Goal: Task Accomplishment & Management: Complete application form

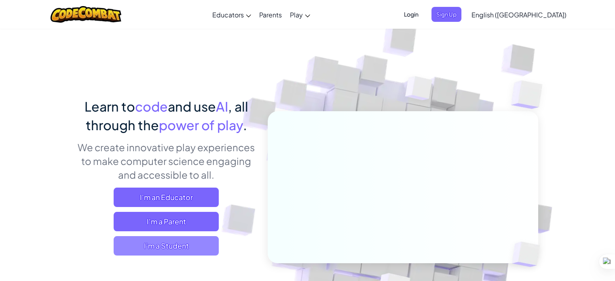
click at [152, 244] on span "I'm a Student" at bounding box center [166, 245] width 105 height 19
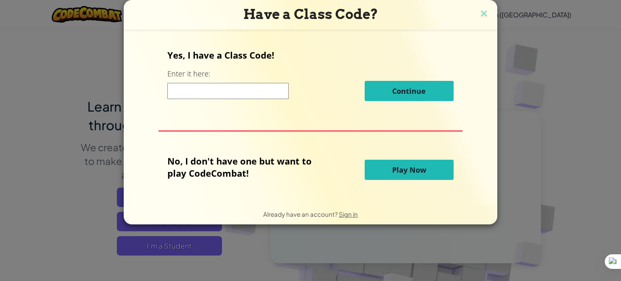
click at [388, 171] on button "Play Now" at bounding box center [409, 170] width 89 height 20
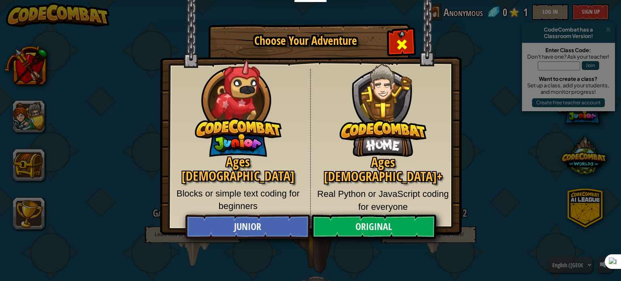
click at [400, 41] on span "Close modal" at bounding box center [401, 44] width 13 height 13
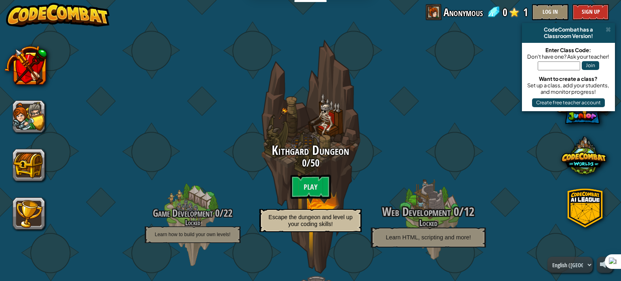
click at [392, 210] on span "Web Development" at bounding box center [416, 211] width 68 height 17
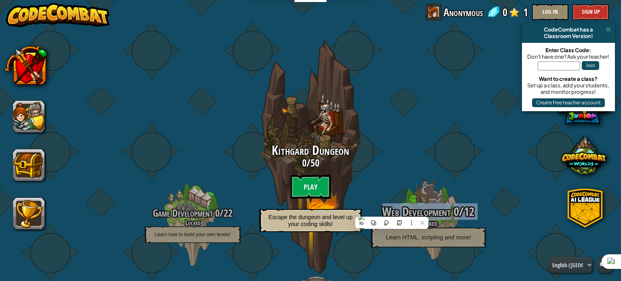
click at [392, 210] on span "Web Development" at bounding box center [416, 211] width 68 height 17
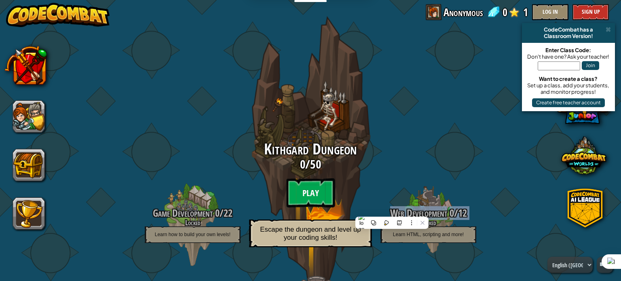
click at [313, 192] on btn "Play" at bounding box center [310, 192] width 49 height 29
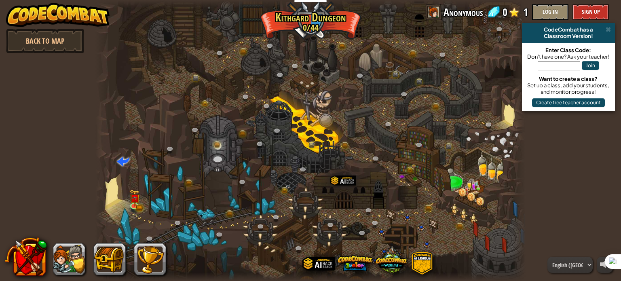
click at [203, 211] on div at bounding box center [310, 140] width 430 height 281
click at [136, 192] on img at bounding box center [134, 193] width 11 height 23
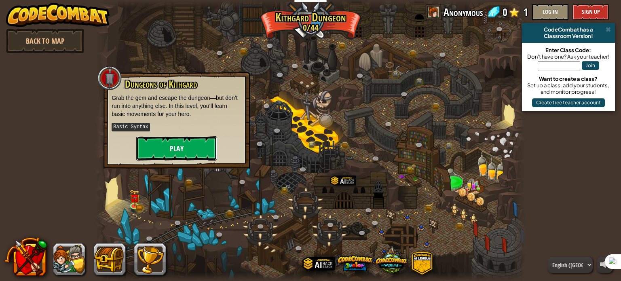
click at [158, 151] on button "Play" at bounding box center [176, 148] width 81 height 24
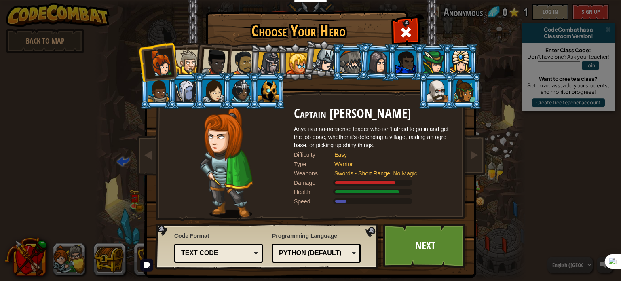
click at [306, 249] on div "Python (Default)" at bounding box center [314, 253] width 70 height 9
click at [311, 236] on div "Programming Language Python (Default) JavaScript Lua C++ Java (Experimental) Py…" at bounding box center [316, 247] width 89 height 35
click at [232, 253] on div "Text code" at bounding box center [216, 253] width 70 height 9
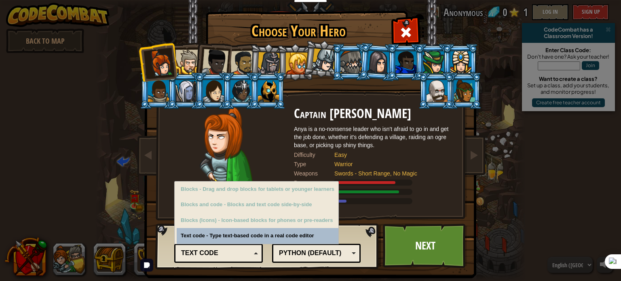
click at [232, 253] on div "Text code" at bounding box center [216, 253] width 70 height 9
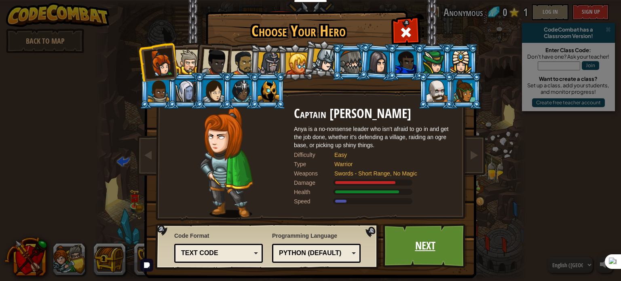
click at [393, 233] on link "Next" at bounding box center [425, 246] width 85 height 44
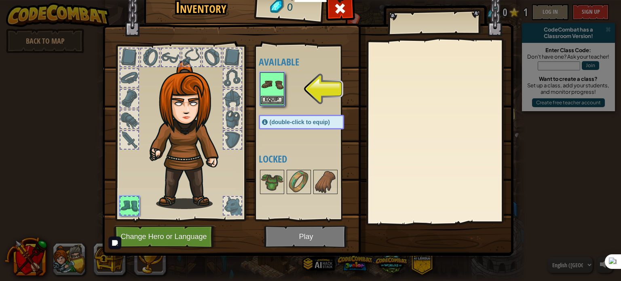
click at [276, 93] on img at bounding box center [272, 84] width 23 height 23
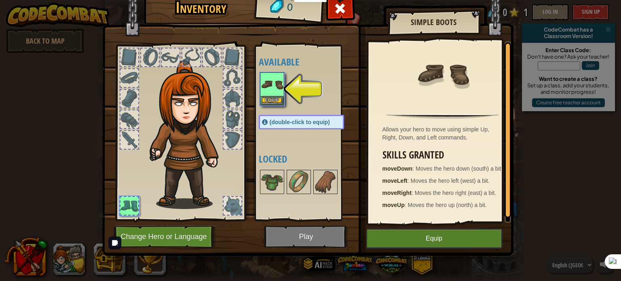
scroll to position [2, 0]
click at [431, 245] on button "Equip" at bounding box center [434, 238] width 137 height 20
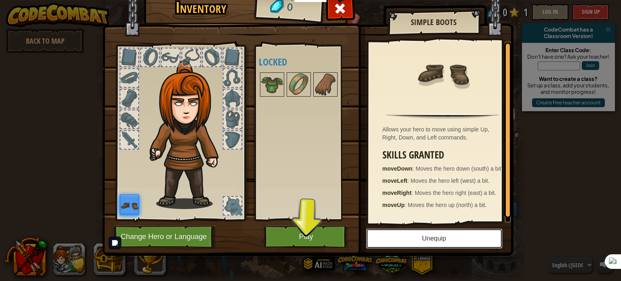
click at [431, 245] on button "Unequip" at bounding box center [434, 238] width 137 height 20
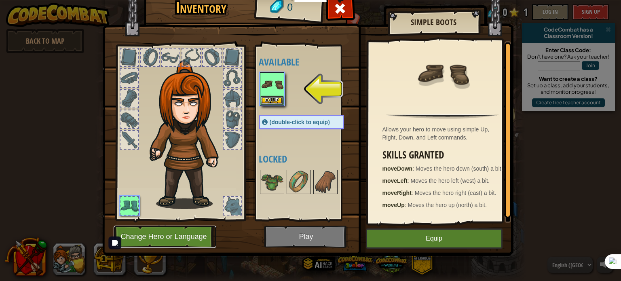
click at [183, 238] on button "Change Hero or Language" at bounding box center [165, 237] width 103 height 22
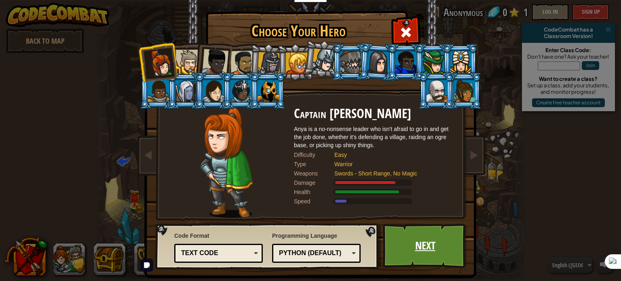
click at [427, 228] on link "Next" at bounding box center [425, 246] width 85 height 44
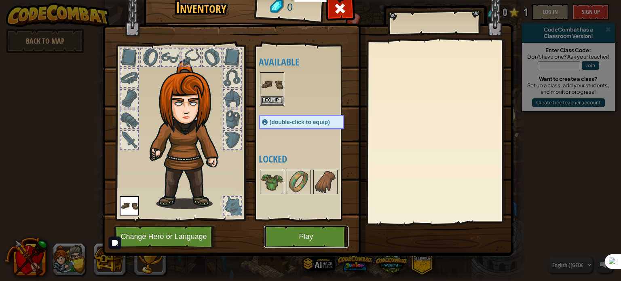
click at [332, 232] on button "Play" at bounding box center [306, 237] width 85 height 22
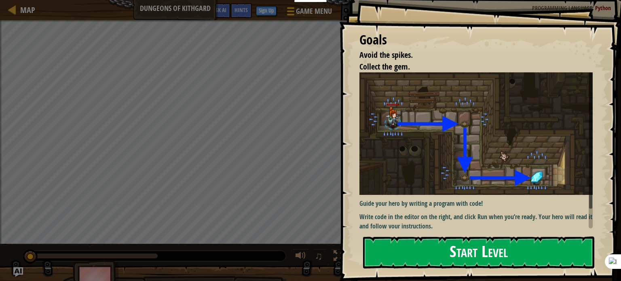
click at [477, 256] on button "Start Level" at bounding box center [478, 253] width 231 height 32
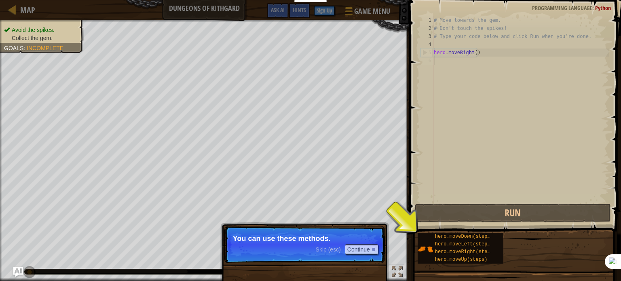
click at [501, 108] on div "# Move towards the gem. # Don’t touch the spikes! # Type your code below and cl…" at bounding box center [520, 117] width 177 height 202
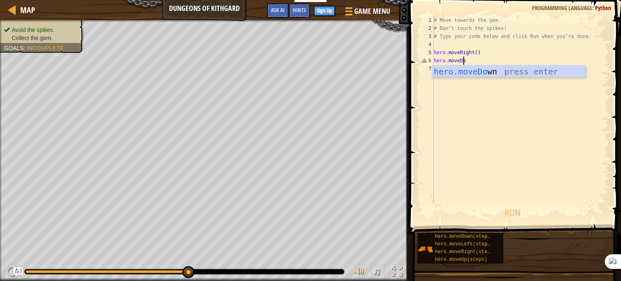
scroll to position [4, 2]
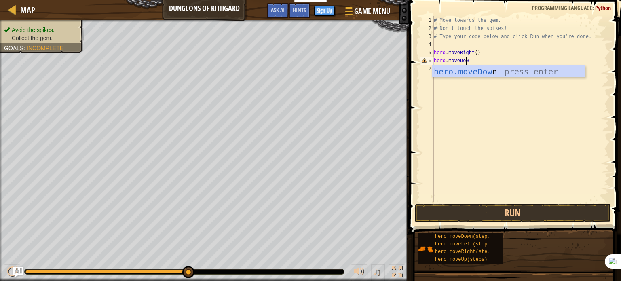
type textarea "hero.moveDown"
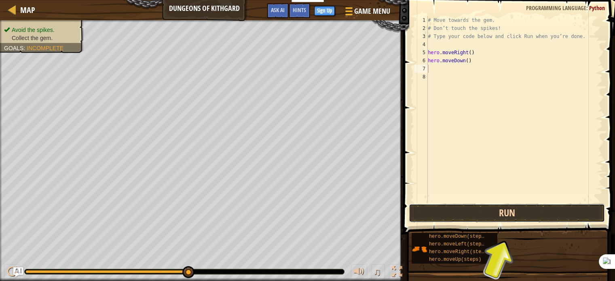
click at [528, 208] on button "Run" at bounding box center [507, 213] width 196 height 19
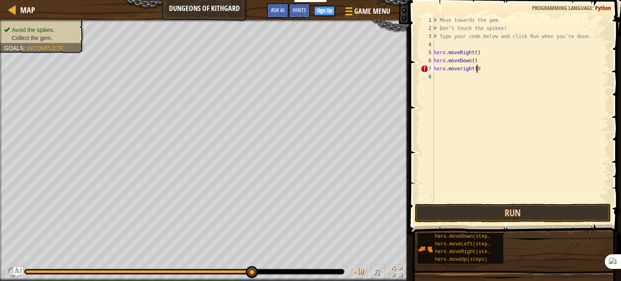
scroll to position [4, 3]
type textarea "hero.moveright()"
click at [498, 205] on button "Run" at bounding box center [513, 213] width 196 height 19
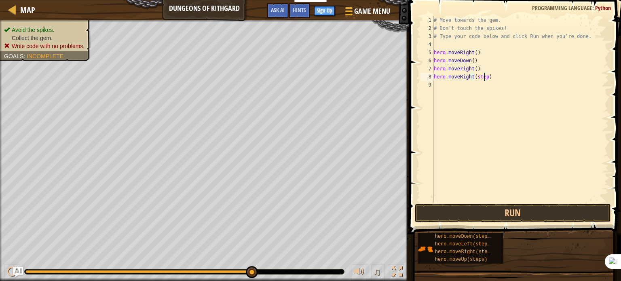
scroll to position [4, 4]
click at [490, 219] on button "Run" at bounding box center [513, 213] width 196 height 19
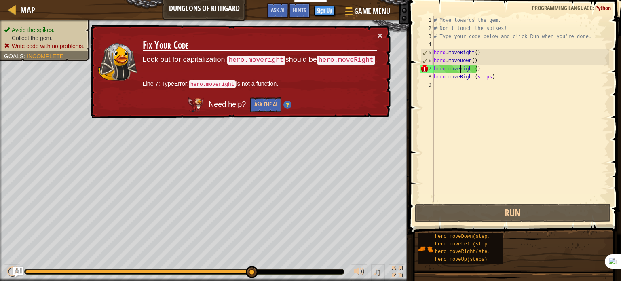
click at [461, 68] on div "# Move towards the gem. # Don’t touch the spikes! # Type your code below and cl…" at bounding box center [520, 117] width 177 height 202
click at [498, 77] on div "# Move towards the gem. # Don’t touch the spikes! # Type your code below and cl…" at bounding box center [520, 117] width 177 height 202
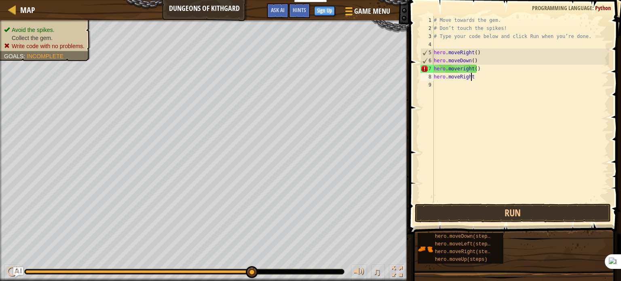
scroll to position [4, 0]
type textarea "hero"
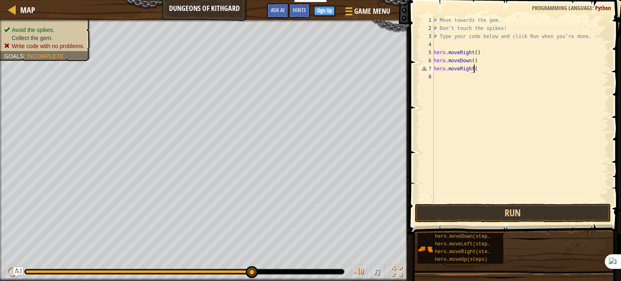
scroll to position [4, 3]
type textarea "hero.moveRight()"
click at [501, 205] on button "Run" at bounding box center [513, 213] width 196 height 19
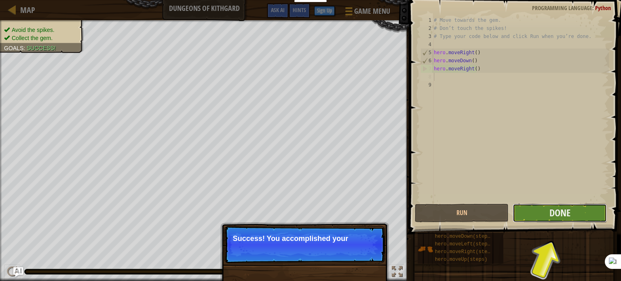
click at [545, 211] on button "Done" at bounding box center [560, 213] width 94 height 19
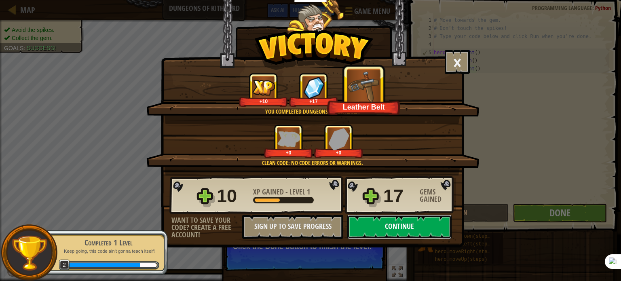
click at [383, 232] on button "Continue" at bounding box center [399, 227] width 104 height 24
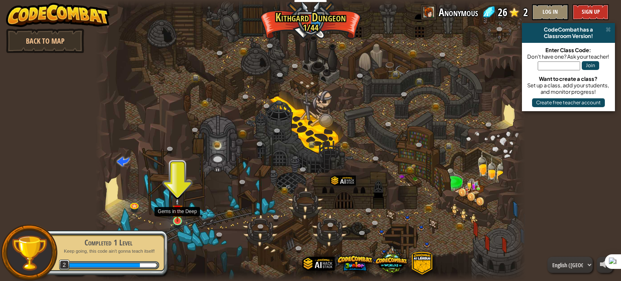
click at [173, 216] on img at bounding box center [177, 210] width 11 height 24
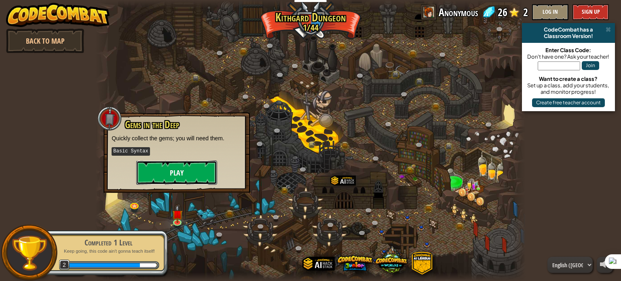
click at [180, 171] on button "Play" at bounding box center [176, 173] width 81 height 24
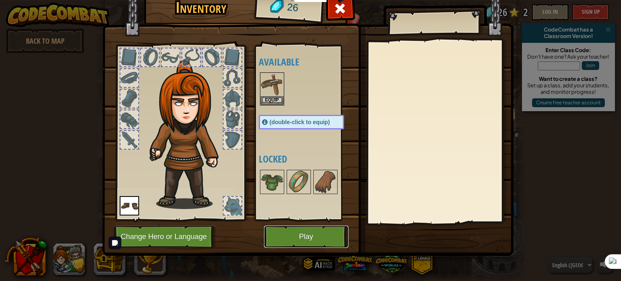
click at [295, 243] on button "Play" at bounding box center [306, 237] width 85 height 22
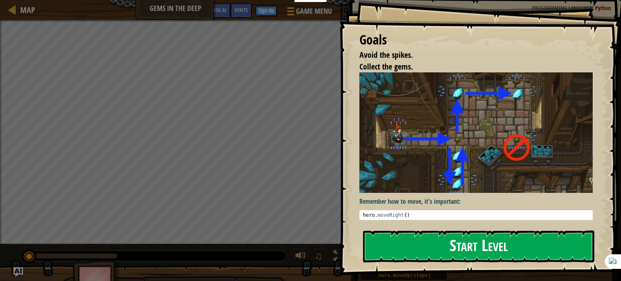
click at [411, 245] on button "Start Level" at bounding box center [478, 246] width 231 height 32
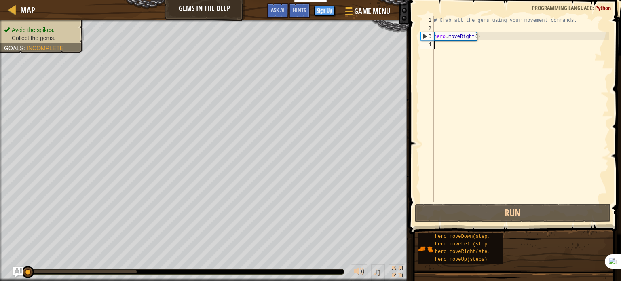
type textarea "hero.moveRight()"
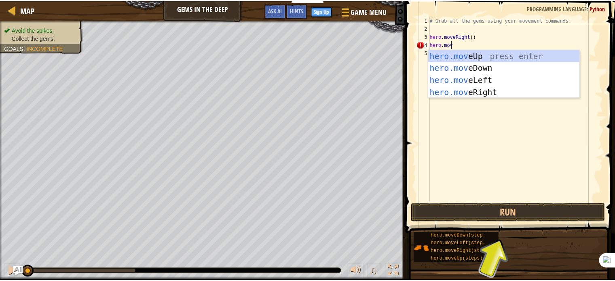
scroll to position [4, 1]
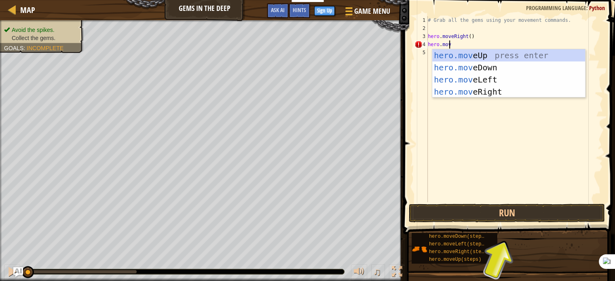
type textarea "hero.move"
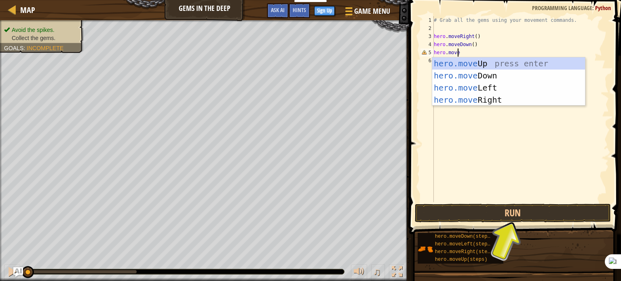
scroll to position [4, 2]
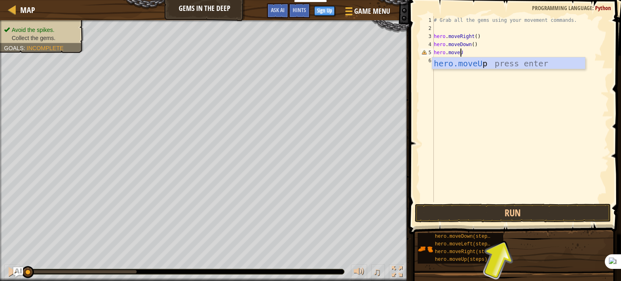
type textarea "hero.moveUp"
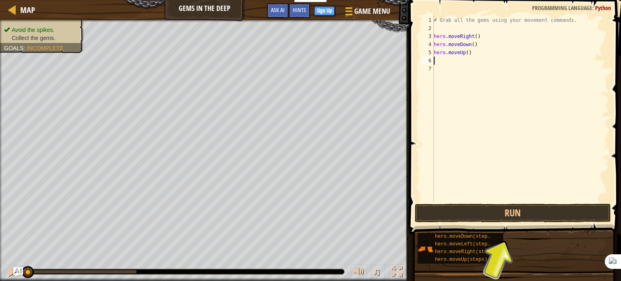
scroll to position [4, 0]
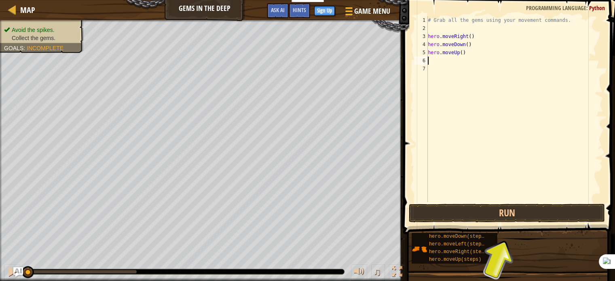
click at [534, 97] on div "# Grab all the gems using your movement commands. hero . moveRight ( ) hero . m…" at bounding box center [514, 117] width 177 height 202
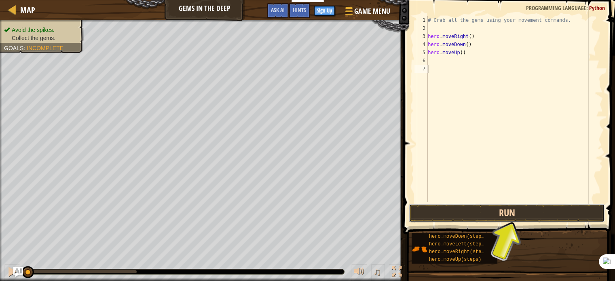
click at [519, 211] on button "Run" at bounding box center [507, 213] width 196 height 19
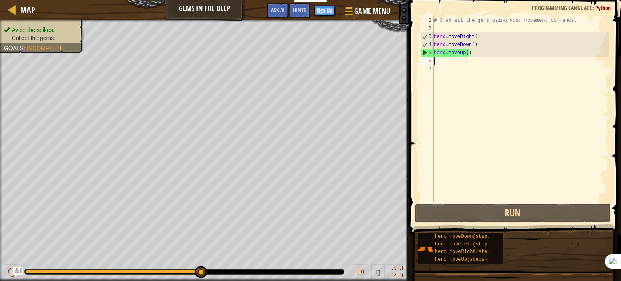
click at [439, 61] on div "# Grab all the gems using your movement commands. hero . moveRight ( ) hero . m…" at bounding box center [520, 117] width 177 height 202
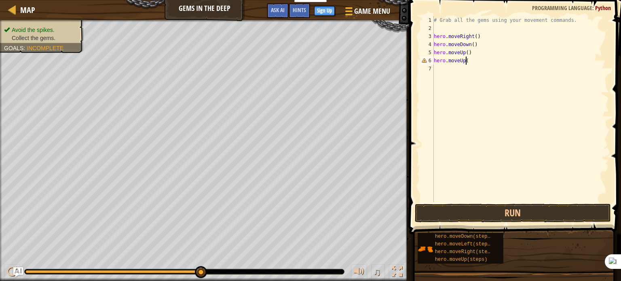
scroll to position [4, 2]
type textarea "hero.moveUp()"
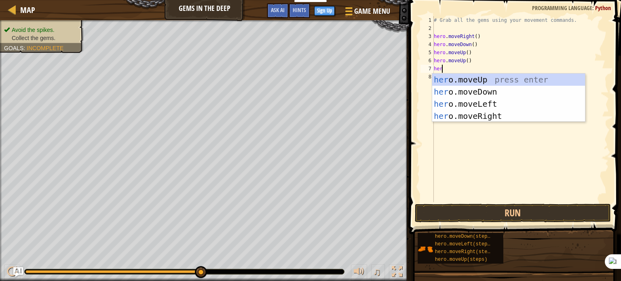
scroll to position [4, 0]
type textarea "hero."
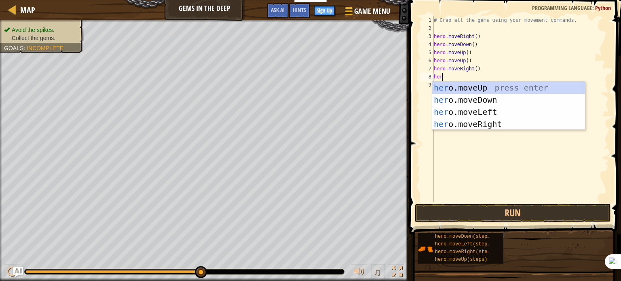
type textarea "hero"
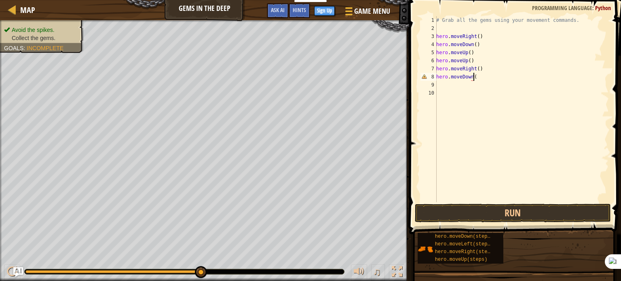
scroll to position [4, 3]
type textarea "hero.moveDown()"
click at [473, 213] on button "Run" at bounding box center [513, 213] width 196 height 19
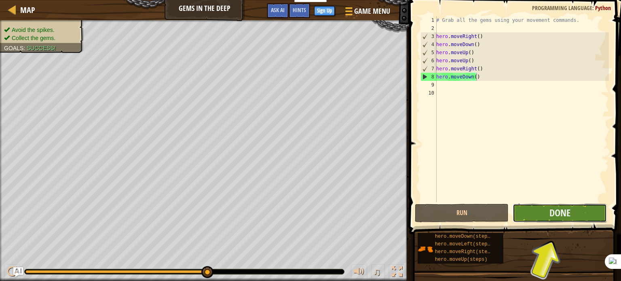
click at [524, 216] on button "Done" at bounding box center [560, 213] width 94 height 19
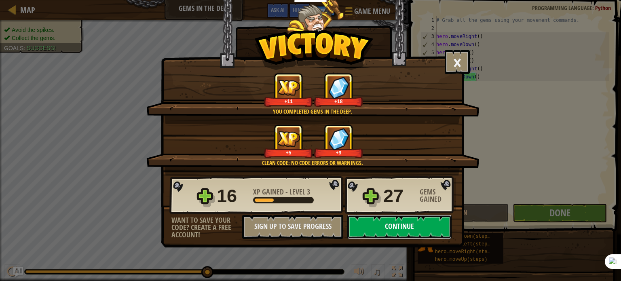
click at [385, 234] on button "Continue" at bounding box center [399, 227] width 104 height 24
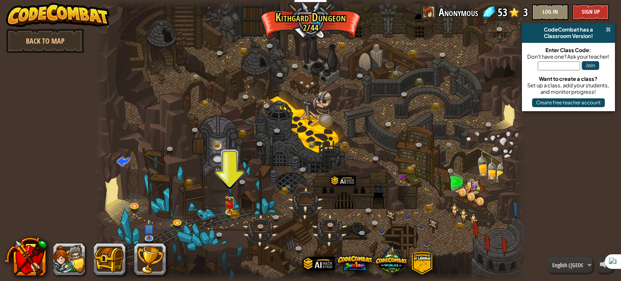
click at [609, 27] on span at bounding box center [608, 29] width 5 height 6
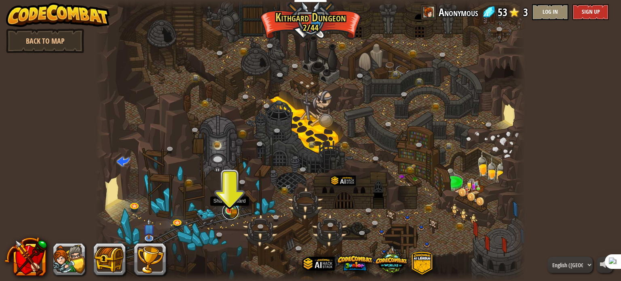
click at [229, 216] on link at bounding box center [230, 211] width 16 height 16
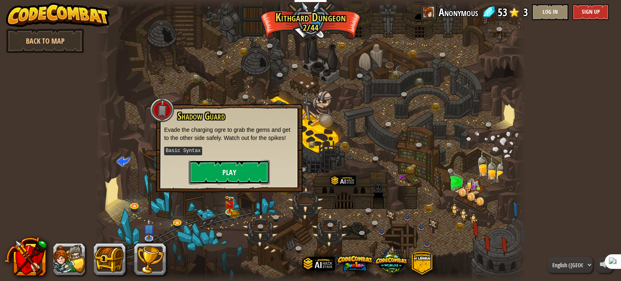
click at [235, 173] on button "Play" at bounding box center [229, 172] width 81 height 24
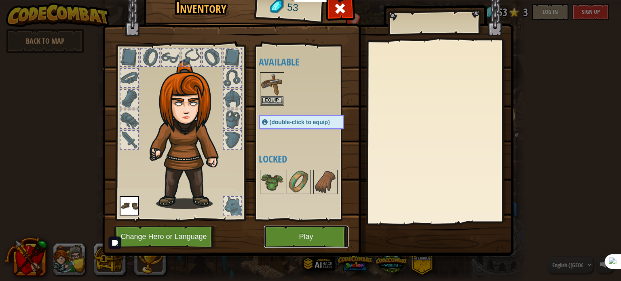
click at [300, 238] on button "Play" at bounding box center [306, 237] width 85 height 22
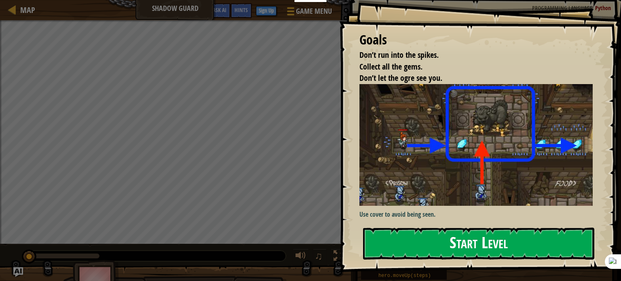
click at [401, 240] on button "Start Level" at bounding box center [478, 244] width 231 height 32
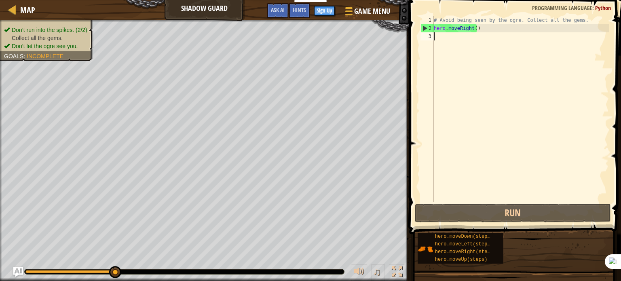
scroll to position [4, 0]
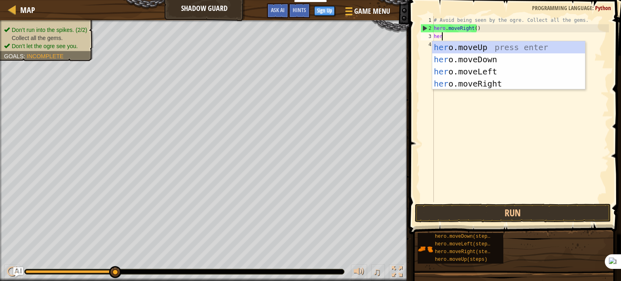
type textarea "hero"
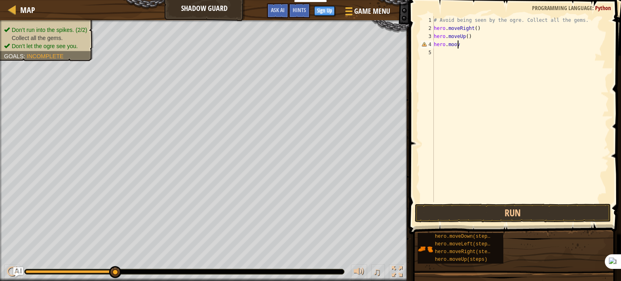
scroll to position [4, 2]
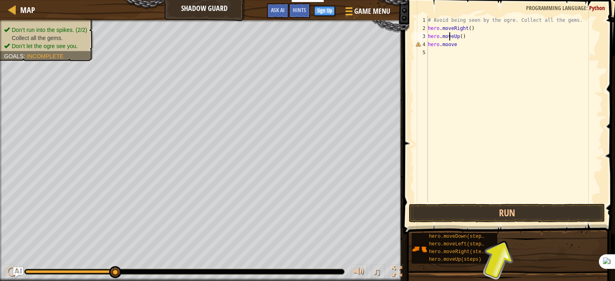
click at [449, 37] on div "# Avoid being seen by the ogre. Collect all the gems. hero . moveRight ( ) hero…" at bounding box center [514, 117] width 177 height 202
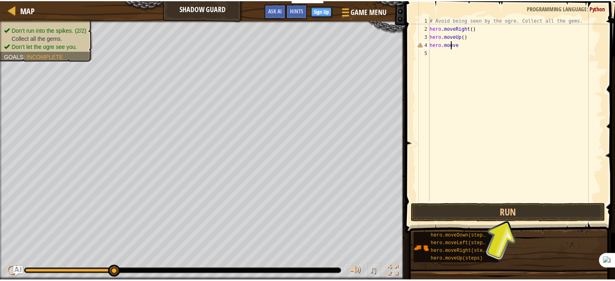
scroll to position [4, 1]
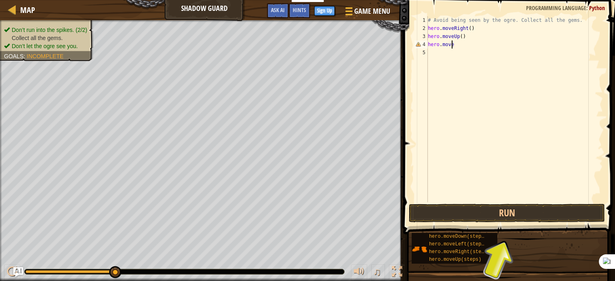
type textarea "hero.moveR"
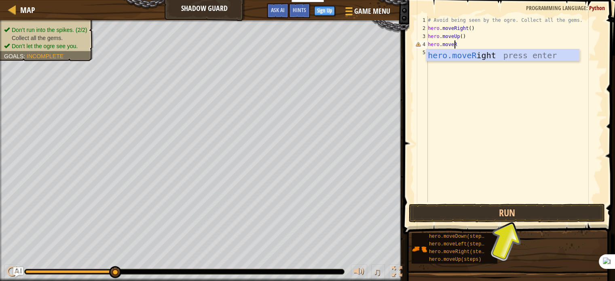
scroll to position [4, 0]
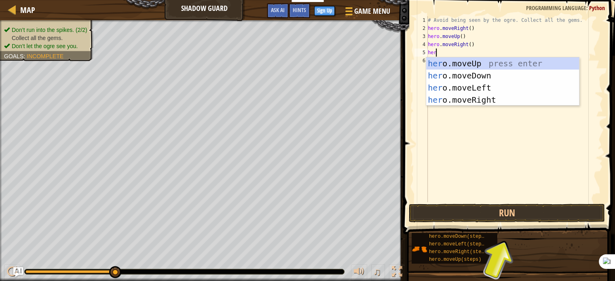
type textarea "hero"
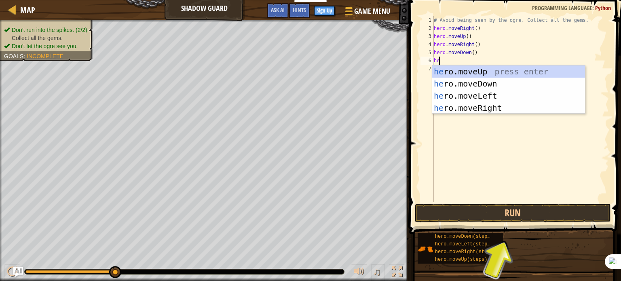
type textarea "her"
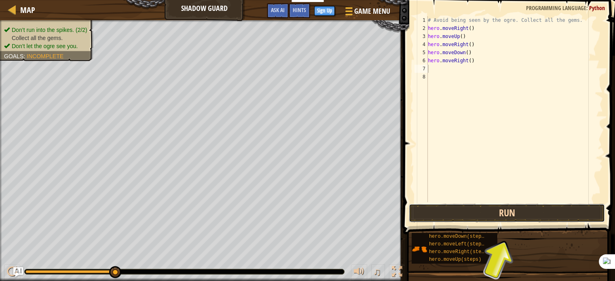
click at [543, 215] on button "Run" at bounding box center [507, 213] width 196 height 19
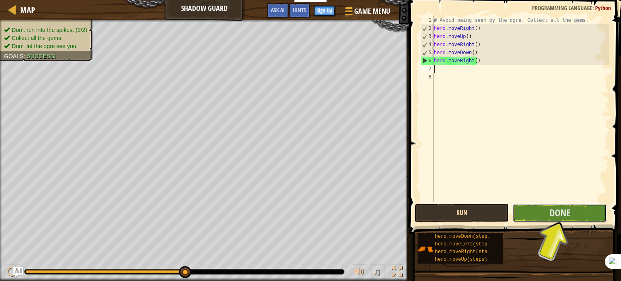
click at [543, 215] on button "Done" at bounding box center [560, 213] width 94 height 19
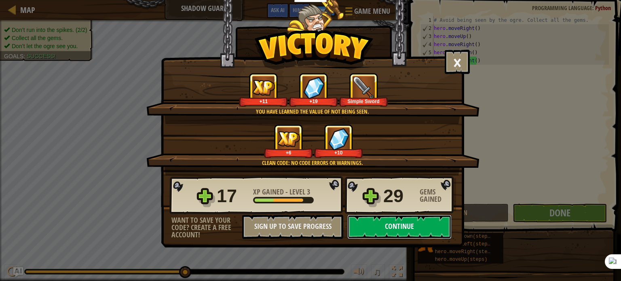
click at [412, 219] on button "Continue" at bounding box center [399, 227] width 104 height 24
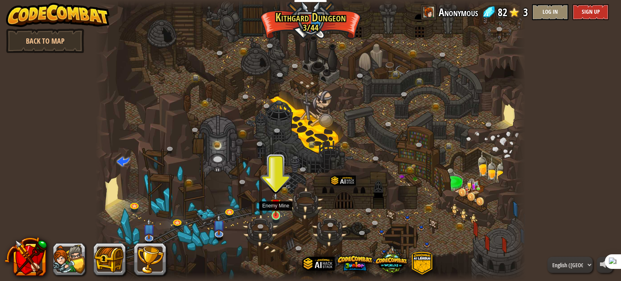
click at [277, 215] on img at bounding box center [275, 204] width 11 height 24
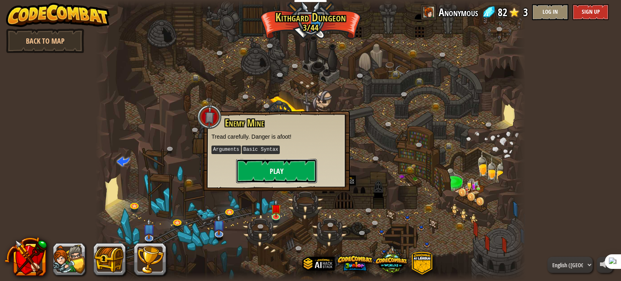
click at [270, 176] on button "Play" at bounding box center [276, 171] width 81 height 24
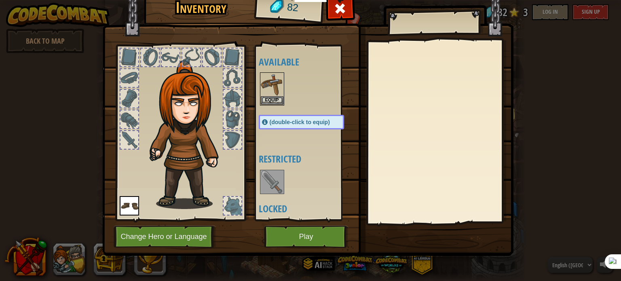
scroll to position [1, 0]
click at [272, 180] on img at bounding box center [272, 180] width 23 height 23
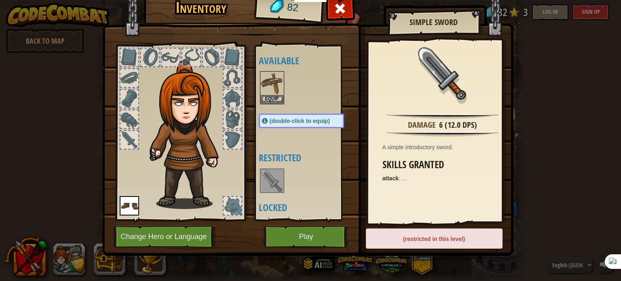
click at [272, 180] on img at bounding box center [272, 180] width 23 height 23
click at [290, 237] on button "Play" at bounding box center [306, 237] width 85 height 22
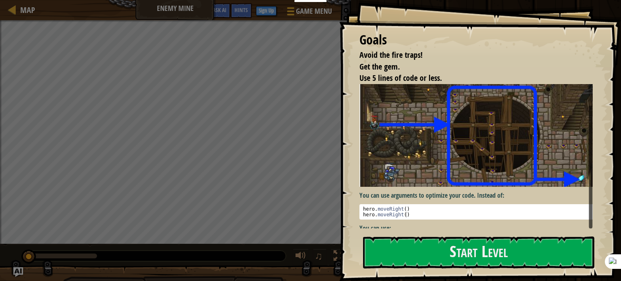
scroll to position [19, 0]
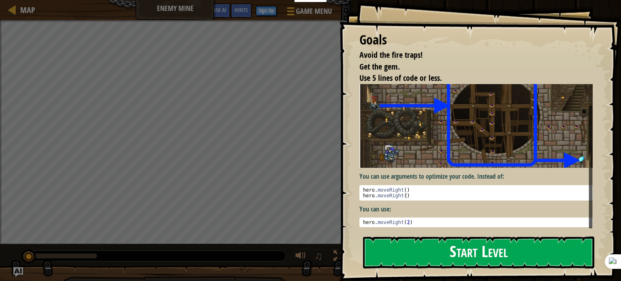
click at [452, 243] on button "Start Level" at bounding box center [478, 253] width 231 height 32
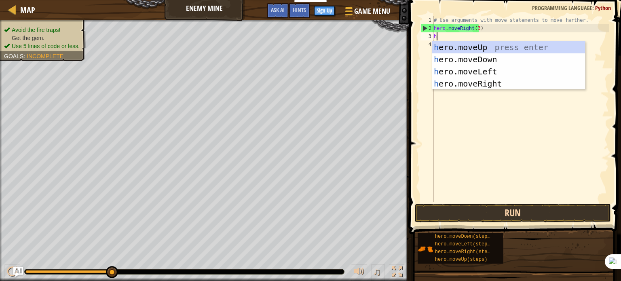
scroll to position [4, 0]
type textarea "her"
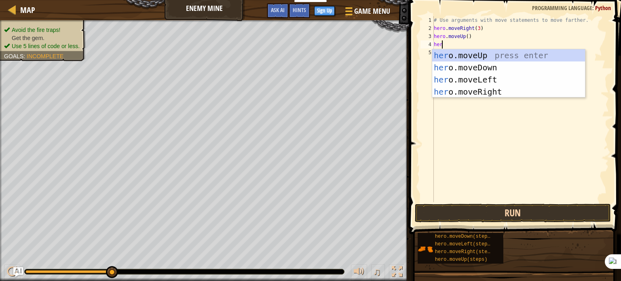
type textarea "hero"
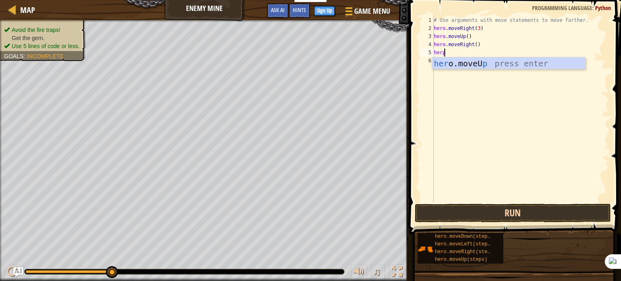
type textarea "her"
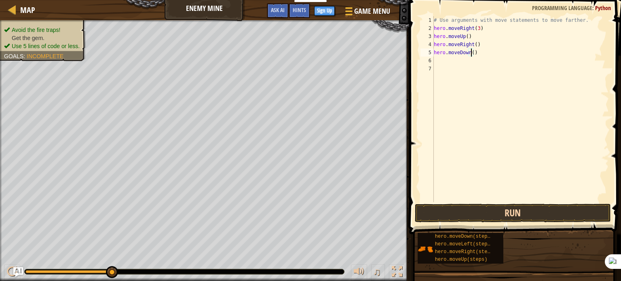
type textarea "hero.moveDown(3)"
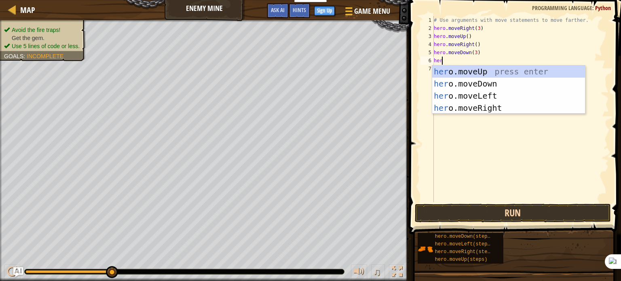
type textarea "hero"
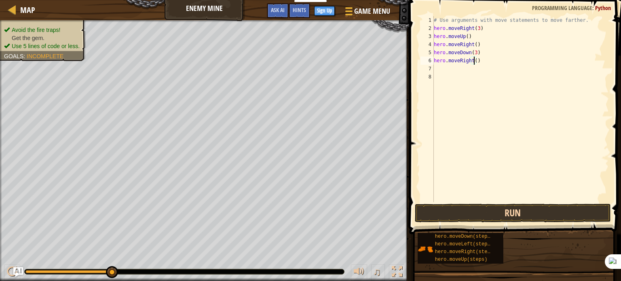
scroll to position [4, 3]
type textarea "hero.moveRight(2)"
click at [498, 208] on button "Run" at bounding box center [513, 213] width 196 height 19
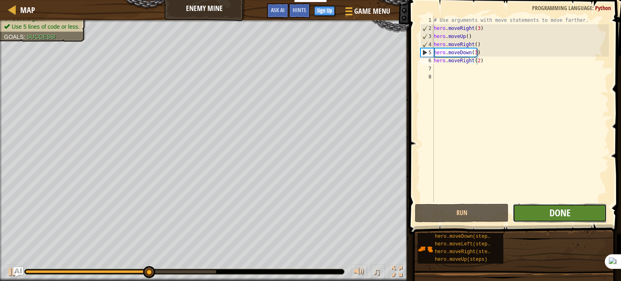
click at [558, 211] on span "Done" at bounding box center [559, 212] width 21 height 13
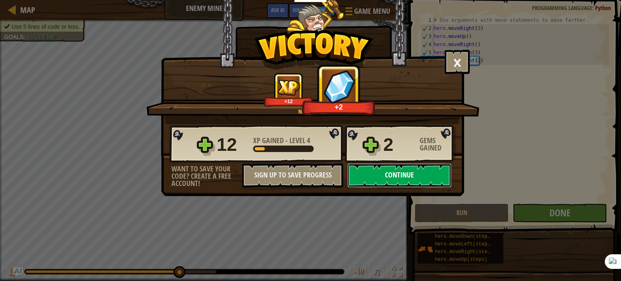
click at [404, 175] on button "Continue" at bounding box center [399, 175] width 104 height 24
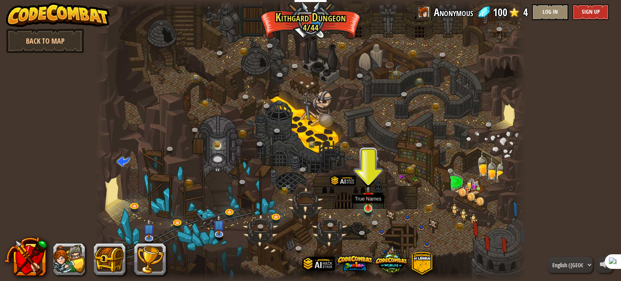
click at [368, 208] on img at bounding box center [368, 197] width 11 height 24
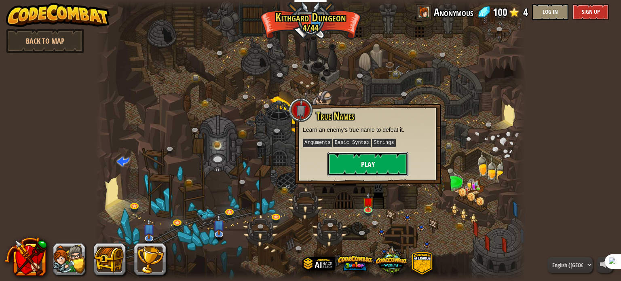
click at [359, 164] on button "Play" at bounding box center [367, 164] width 81 height 24
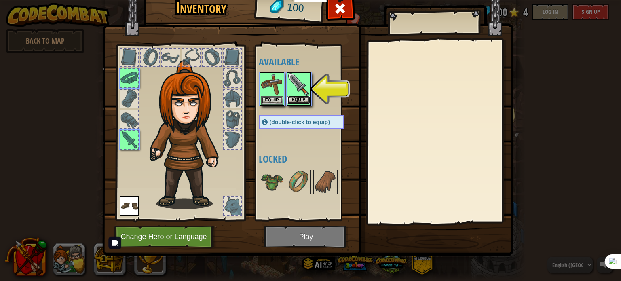
click at [299, 100] on button "Equip" at bounding box center [298, 100] width 23 height 8
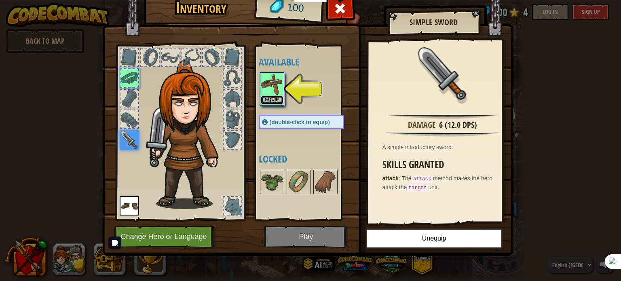
click at [270, 97] on button "Equip" at bounding box center [272, 100] width 23 height 8
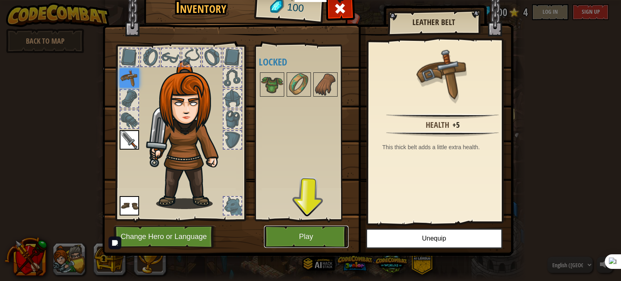
click at [298, 239] on button "Play" at bounding box center [306, 237] width 85 height 22
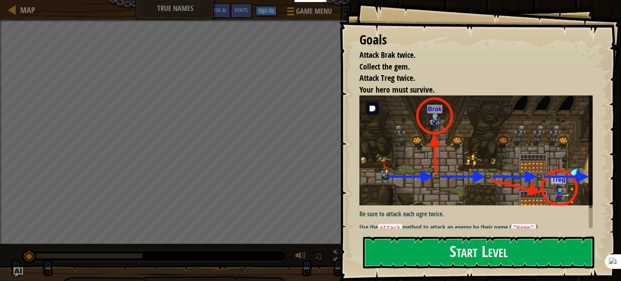
scroll to position [18, 0]
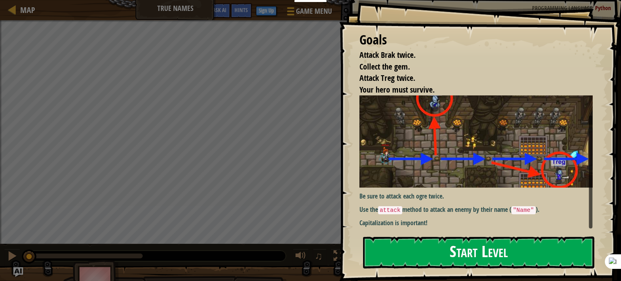
click at [450, 266] on button "Start Level" at bounding box center [478, 253] width 231 height 32
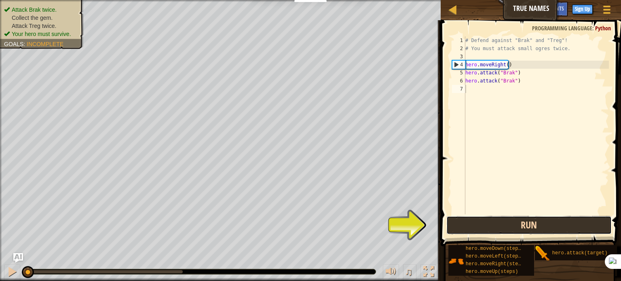
click at [541, 224] on button "Run" at bounding box center [528, 225] width 165 height 19
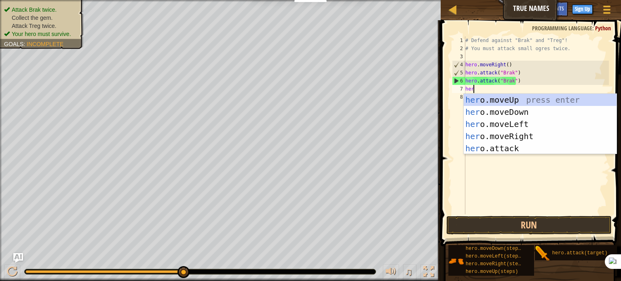
type textarea "hero"
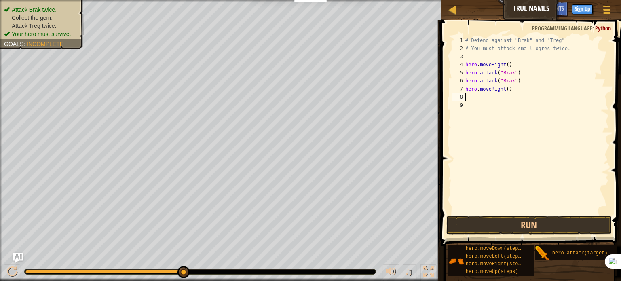
scroll to position [4, 0]
type textarea "hero.moveRight(2)"
type textarea "j"
click at [484, 232] on button "Run" at bounding box center [528, 225] width 165 height 19
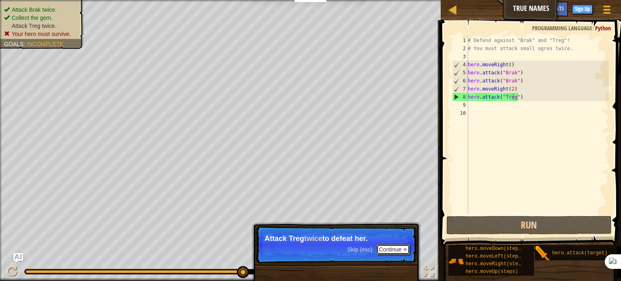
click at [383, 252] on button "Continue" at bounding box center [393, 249] width 34 height 11
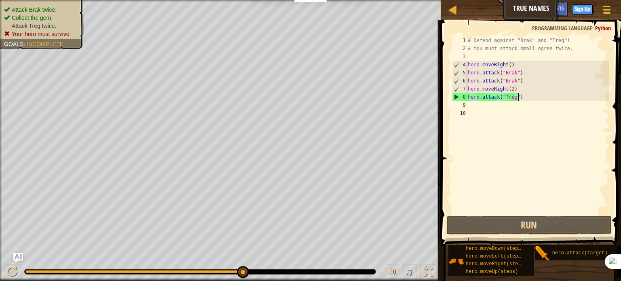
click at [524, 95] on div "# Defend against "Brak" and "Treg"! # You must attack small ogres twice. hero .…" at bounding box center [537, 133] width 143 height 194
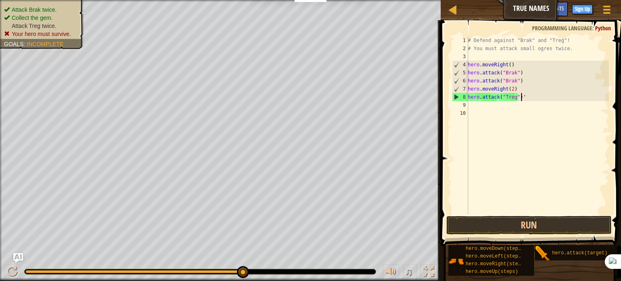
scroll to position [4, 4]
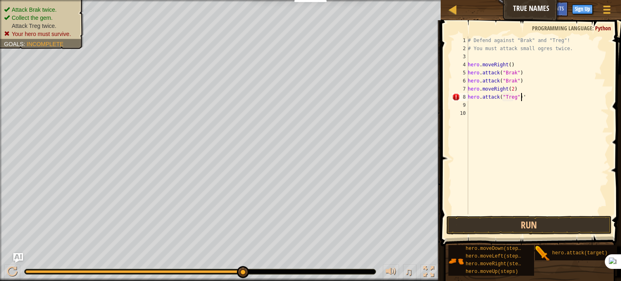
type textarea "hero.attack("Treg")"
click at [539, 227] on button "Run" at bounding box center [528, 225] width 165 height 19
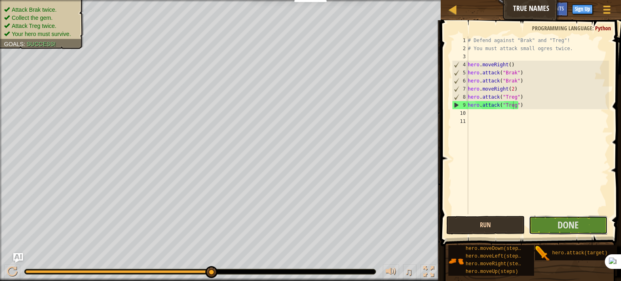
click at [539, 227] on button "Done" at bounding box center [568, 225] width 79 height 19
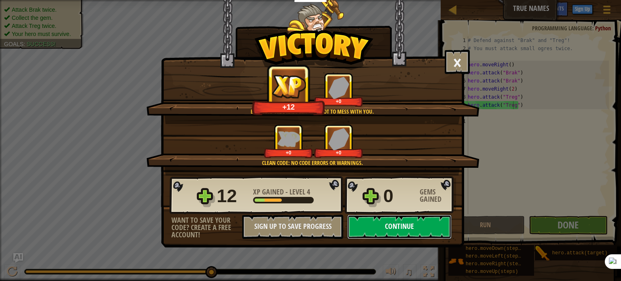
click at [392, 226] on button "Continue" at bounding box center [399, 227] width 104 height 24
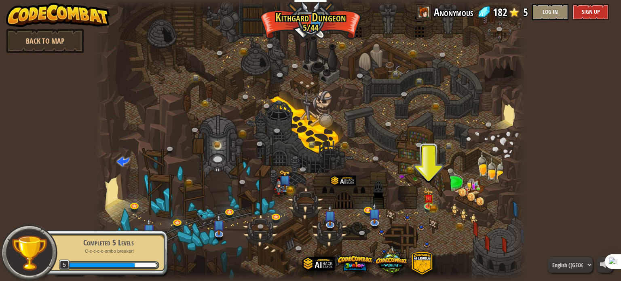
click at [433, 173] on div at bounding box center [310, 140] width 430 height 281
click at [431, 206] on link at bounding box center [429, 206] width 16 height 16
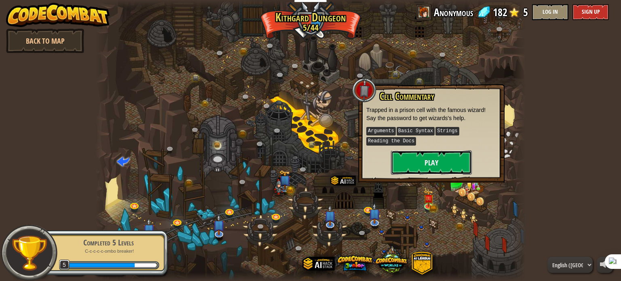
click at [427, 158] on button "Play" at bounding box center [431, 162] width 81 height 24
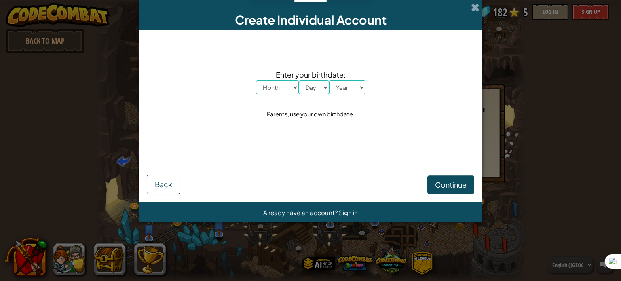
click at [427, 158] on div "Continue Back" at bounding box center [310, 173] width 327 height 42
click at [289, 86] on select "Month January February March April May June July August September October Novem…" at bounding box center [277, 87] width 43 height 14
click at [256, 80] on select "Month January February March April May June July August September October Novem…" at bounding box center [277, 87] width 43 height 14
click at [280, 136] on div "Enter your birthdate: Month January February March April May June July August S…" at bounding box center [310, 95] width 327 height 114
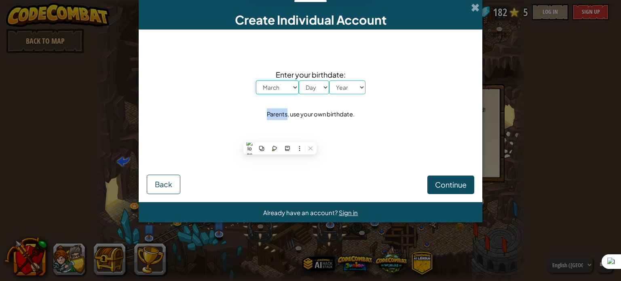
click at [281, 89] on select "Month January February March April May June July August September October Novem…" at bounding box center [277, 87] width 43 height 14
select select "4"
click at [256, 80] on select "Month January February March April May June July August September October Novem…" at bounding box center [277, 87] width 43 height 14
click at [311, 94] on select "Day 1 2 3 4 5 6 7 8 9 10 11 12 13 14 15 16 17 18 19 20 21 22 23 24 25 26 27 28 …" at bounding box center [314, 87] width 30 height 14
select select "28"
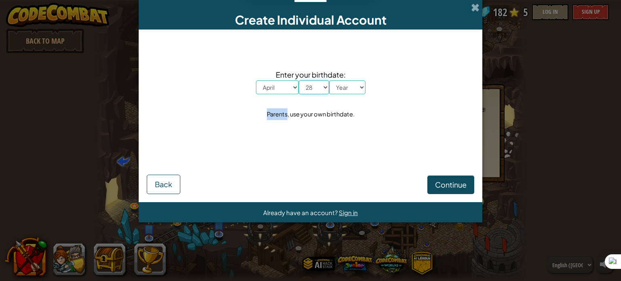
click at [299, 80] on select "Day 1 2 3 4 5 6 7 8 9 10 11 12 13 14 15 16 17 18 19 20 21 22 23 24 25 26 27 28 …" at bounding box center [314, 87] width 30 height 14
click at [349, 82] on select "Year [DATE] 2024 2023 2022 2021 2020 2019 2018 2017 2016 2015 2014 2013 2012 20…" at bounding box center [347, 87] width 36 height 14
select select "2001"
click at [329, 80] on select "Year [DATE] 2024 2023 2022 2021 2020 2019 2018 2017 2016 2015 2014 2013 2012 20…" at bounding box center [347, 87] width 36 height 14
click at [435, 182] on span "Continue" at bounding box center [451, 184] width 32 height 9
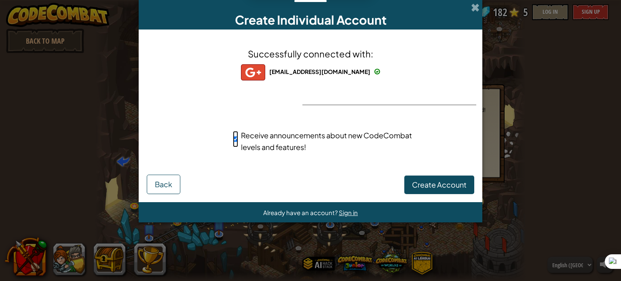
click at [234, 137] on input "Receive announcements about new CodeCombat levels and features!" at bounding box center [235, 139] width 5 height 16
checkbox input "false"
click at [456, 183] on span "Create Account" at bounding box center [439, 184] width 55 height 9
click at [456, 183] on button "Create Account" at bounding box center [439, 184] width 70 height 19
